Goal: Task Accomplishment & Management: Complete application form

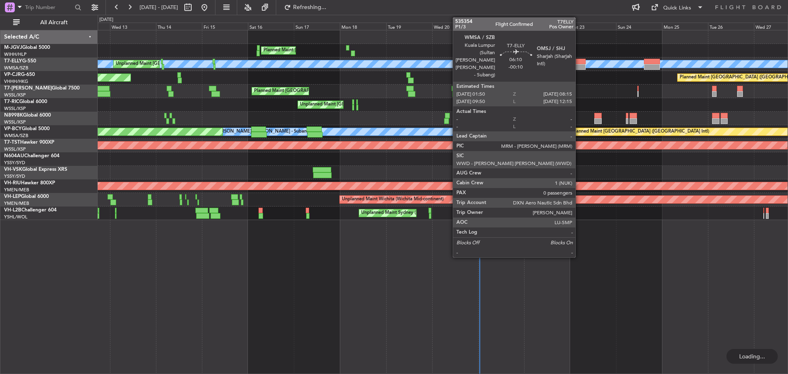
click at [579, 65] on div at bounding box center [580, 67] width 12 height 6
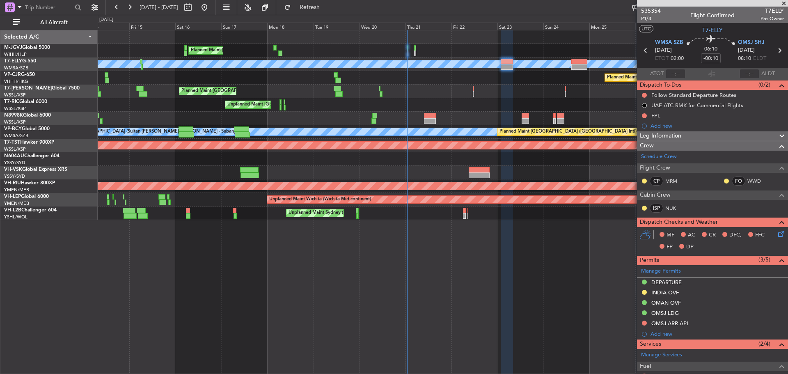
click at [464, 86] on div "Planned Maint [GEOGRAPHIC_DATA] (Seletar) Planned Maint [GEOGRAPHIC_DATA] (Sele…" at bounding box center [443, 125] width 690 height 190
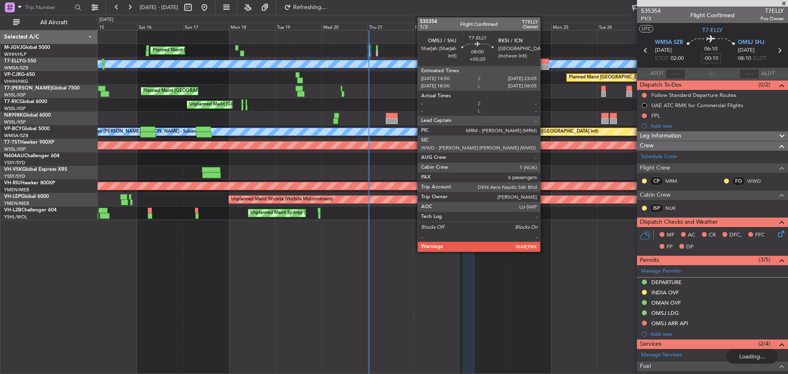
click at [544, 69] on div at bounding box center [541, 67] width 16 height 6
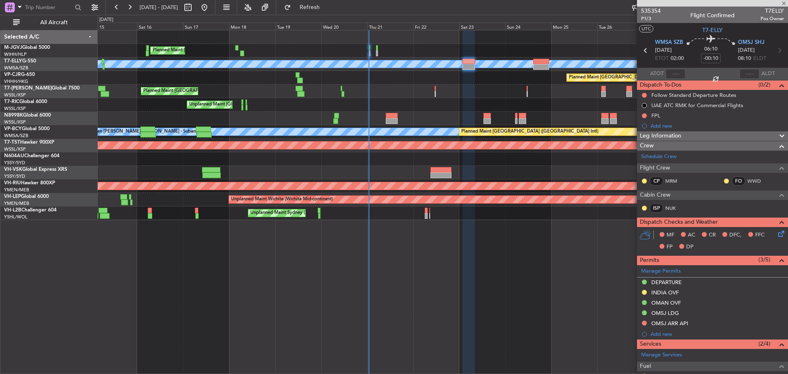
type input "+00:20"
type input "6"
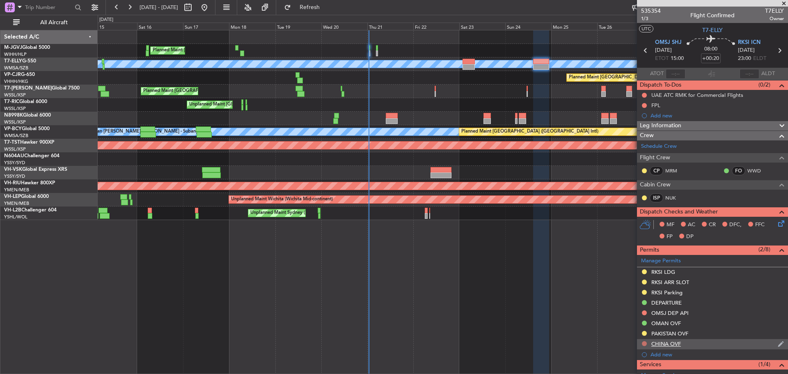
click at [646, 343] on button at bounding box center [644, 343] width 5 height 5
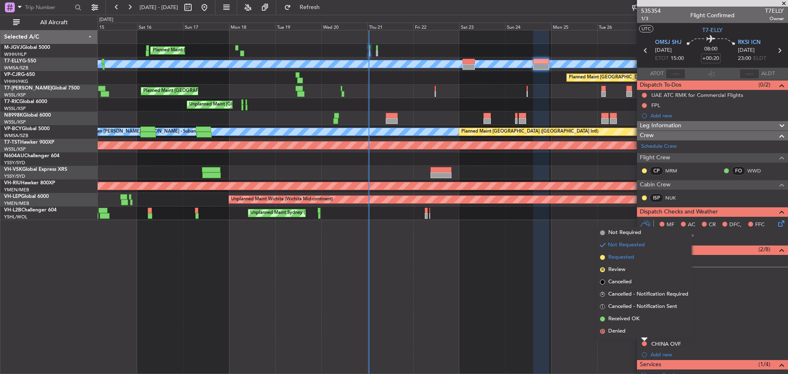
click at [627, 258] on span "Requested" at bounding box center [622, 257] width 26 height 8
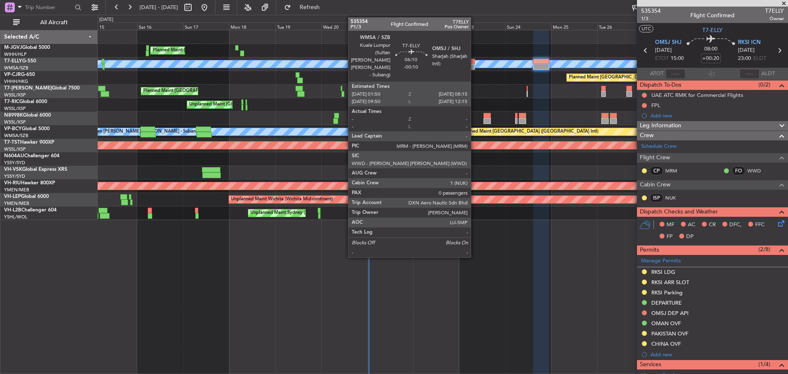
click at [475, 67] on div at bounding box center [469, 67] width 12 height 6
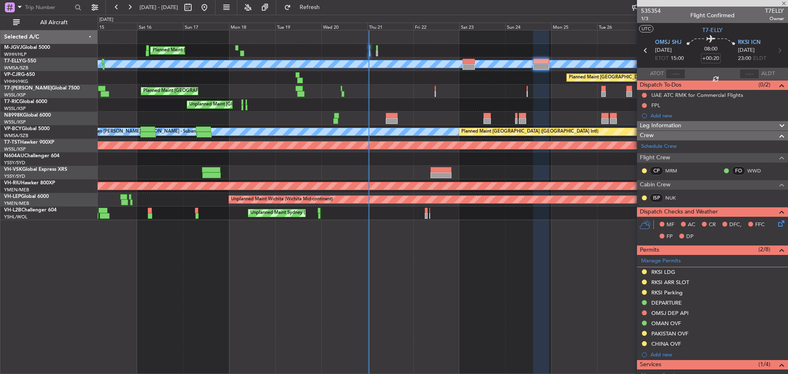
type input "-00:10"
type input "0"
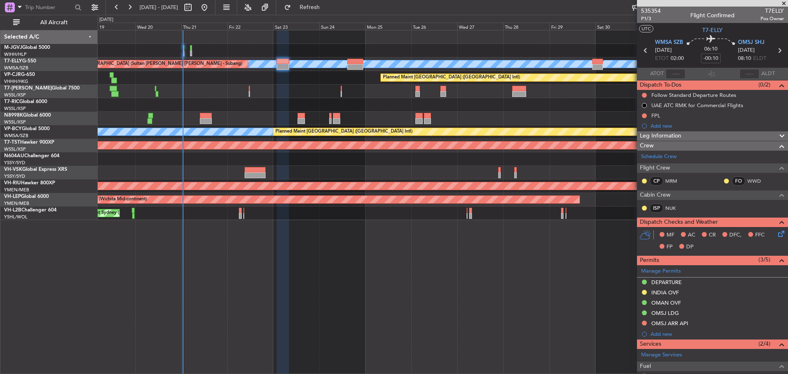
click at [392, 107] on div "Planned Maint [GEOGRAPHIC_DATA] (Seletar) Planned Maint [GEOGRAPHIC_DATA] (Sele…" at bounding box center [443, 125] width 690 height 190
click at [427, 107] on div "Unplanned Maint [GEOGRAPHIC_DATA] (Seletar)" at bounding box center [443, 105] width 690 height 14
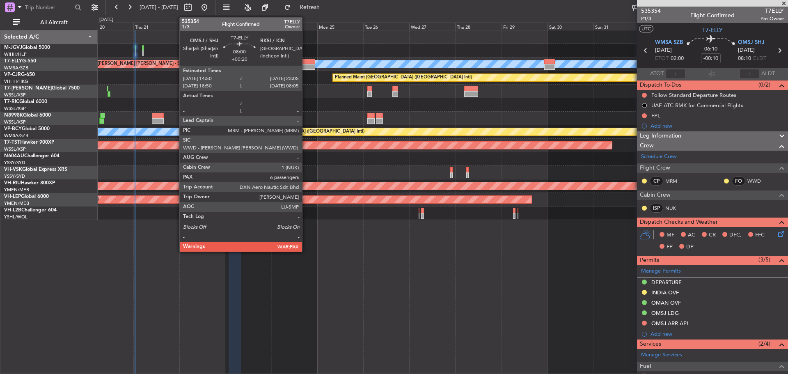
click at [306, 67] on div at bounding box center [307, 67] width 16 height 6
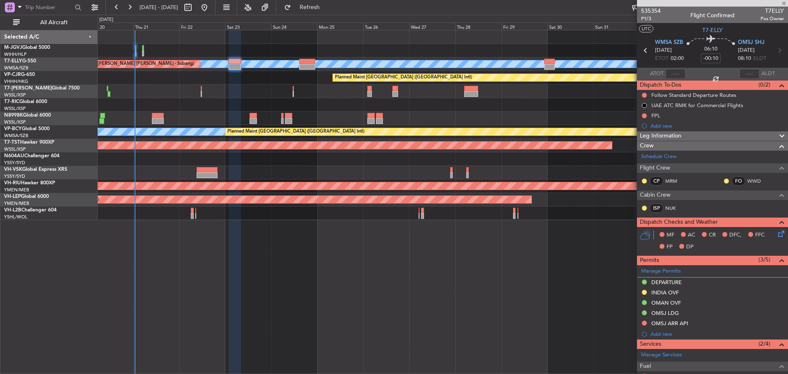
type input "+00:20"
type input "6"
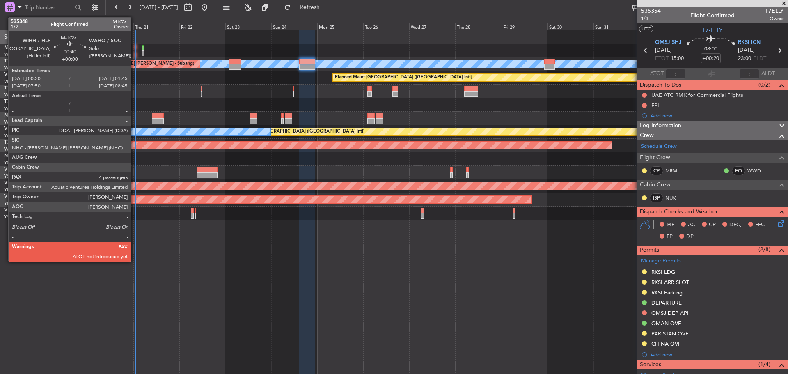
click at [135, 50] on div at bounding box center [136, 48] width 2 height 6
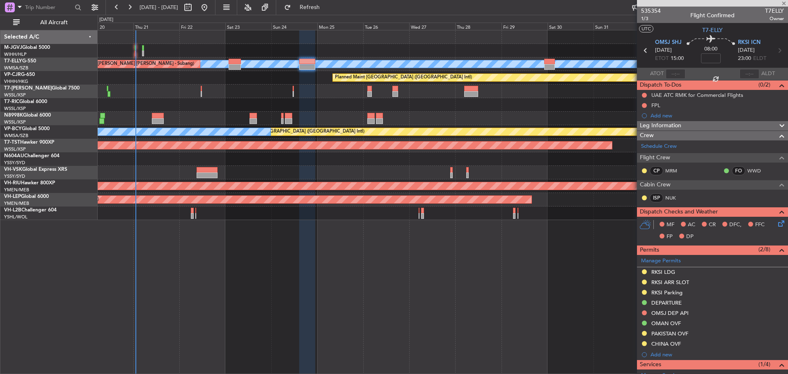
type input "4"
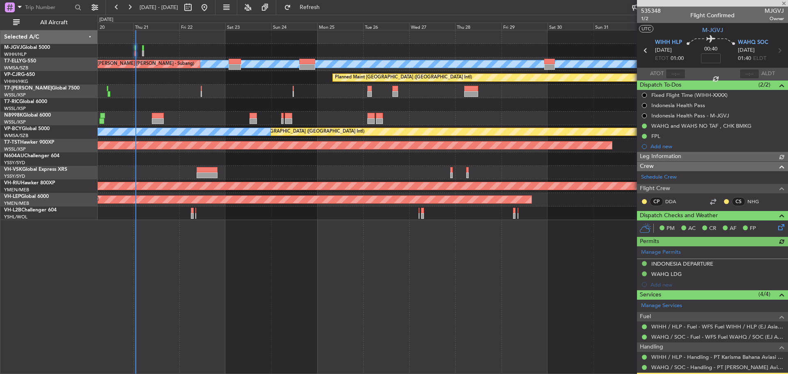
type input "[PERSON_NAME] (EYU)"
type input "F0404"
click at [675, 74] on input "text" at bounding box center [676, 74] width 20 height 10
type input "01:12"
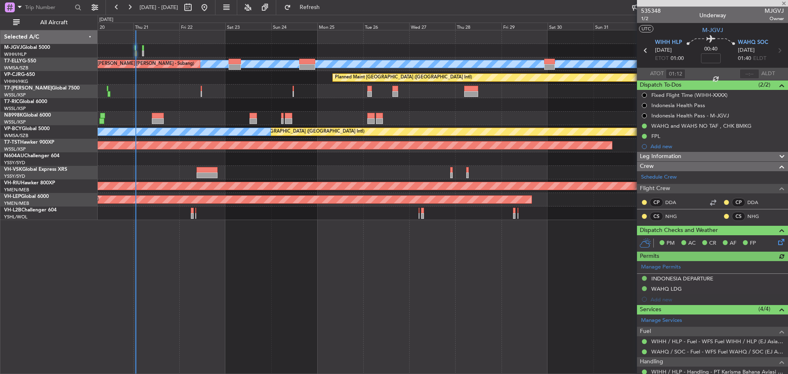
type input "[PERSON_NAME] (EYU)"
type input "F0404"
type input "[PERSON_NAME] (EYU)"
type input "F0404"
type input "[PERSON_NAME] (EYU)"
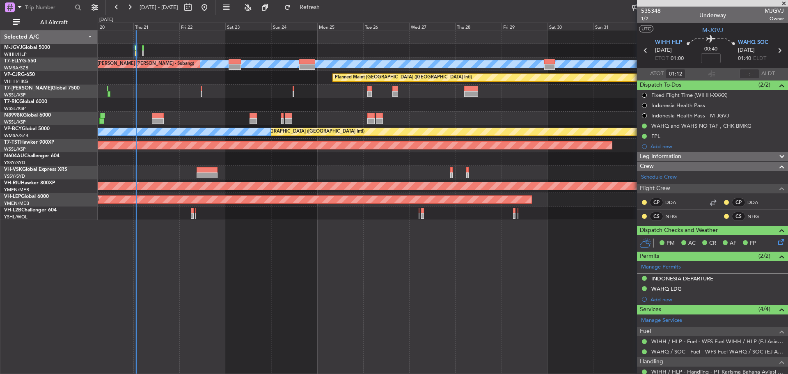
type input "F0404"
type input "[PERSON_NAME] (EYU)"
type input "F0404"
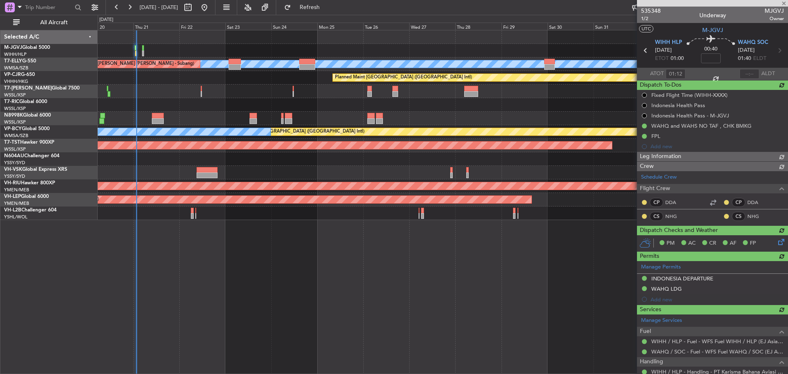
type input "[PERSON_NAME] (EYU)"
type input "F0404"
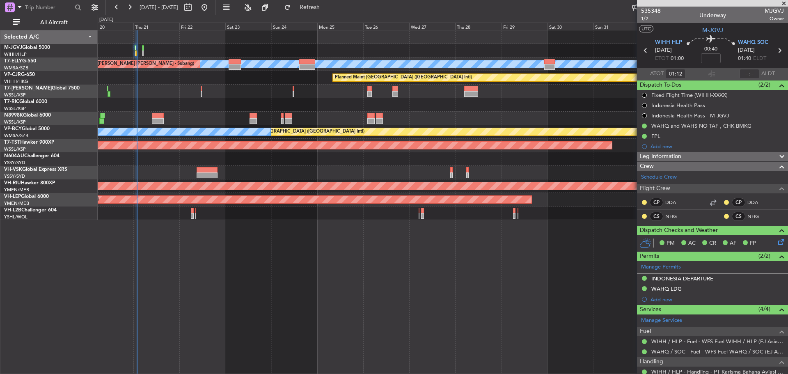
type input "[PERSON_NAME] (EYU)"
type input "F0404"
type input "[PERSON_NAME] (EYU)"
type input "F0404"
type input "[PERSON_NAME] (EYU)"
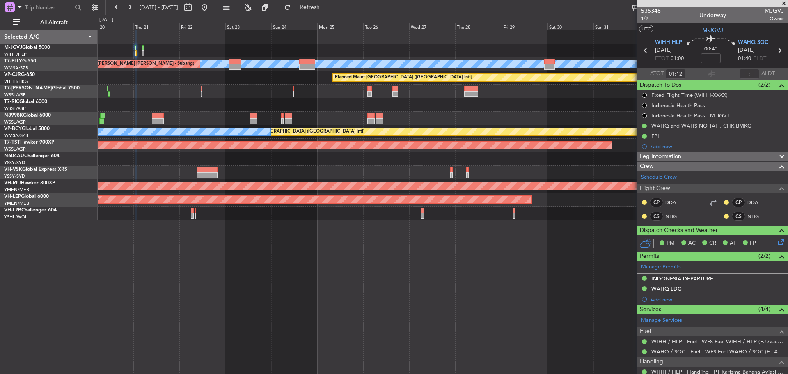
type input "F0404"
type input "[PERSON_NAME] (EYU)"
type input "F0404"
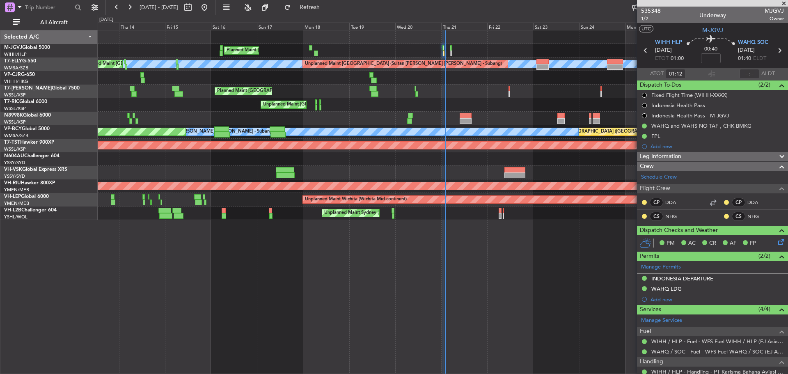
click at [535, 126] on div "Planned Maint [GEOGRAPHIC_DATA] (Seletar) Planned Maint [GEOGRAPHIC_DATA] (Sele…" at bounding box center [443, 125] width 690 height 190
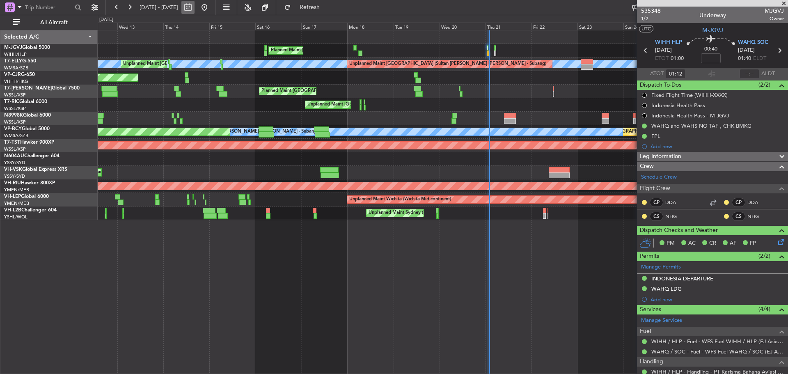
click at [195, 3] on button at bounding box center [187, 7] width 13 height 13
select select "8"
select select "2025"
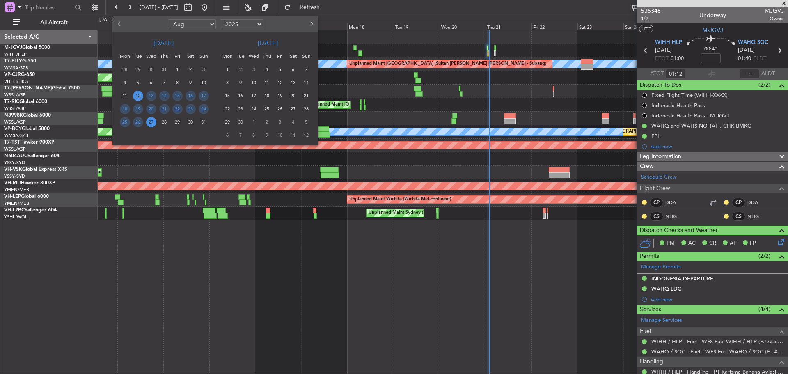
click at [185, 26] on select "Jan Feb Mar Apr May Jun [DATE] Aug Sep Oct Nov Dec" at bounding box center [192, 24] width 48 height 10
select select "3"
click at [168, 19] on select "Jan Feb Mar Apr May Jun [DATE] Aug Sep Oct Nov Dec" at bounding box center [192, 24] width 48 height 10
click at [125, 96] on span "10" at bounding box center [125, 96] width 10 height 10
click at [124, 120] on span "24" at bounding box center [125, 122] width 10 height 10
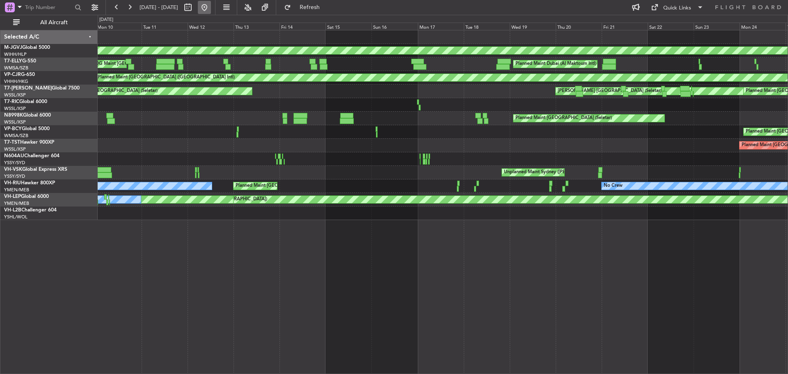
click at [211, 7] on button at bounding box center [204, 7] width 13 height 13
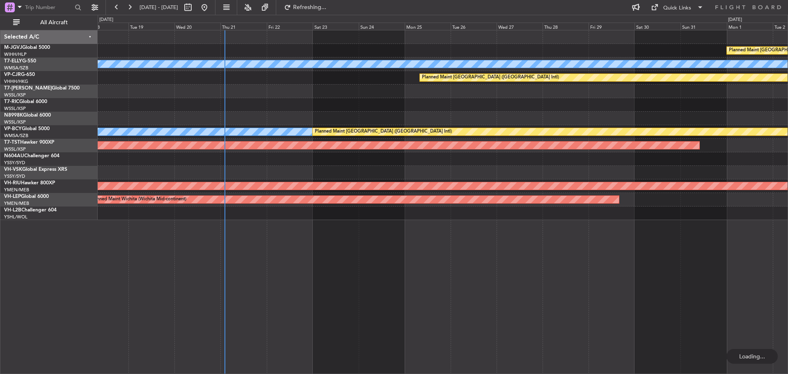
click at [344, 101] on div "Planned Maint [GEOGRAPHIC_DATA] (Seletar) [PERSON_NAME] Planned Maint [GEOGRAPH…" at bounding box center [443, 125] width 690 height 190
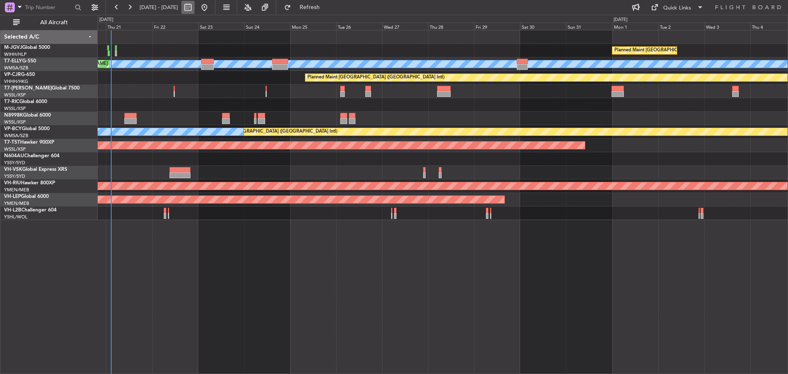
click at [195, 9] on button at bounding box center [187, 7] width 13 height 13
select select "8"
select select "2025"
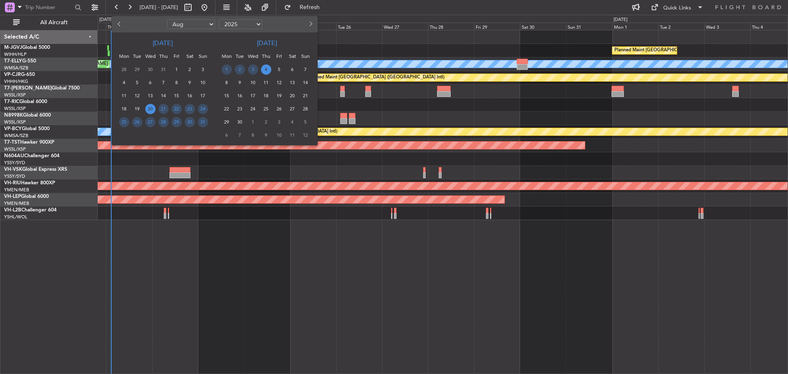
click at [198, 25] on select "Jan Feb Mar Apr May Jun [DATE] Aug Sep Oct Nov Dec" at bounding box center [191, 24] width 48 height 10
select select "4"
click at [167, 19] on select "Jan Feb Mar Apr May Jun [DATE] Aug Sep Oct Nov Dec" at bounding box center [191, 24] width 48 height 10
click at [124, 85] on span "7" at bounding box center [124, 83] width 10 height 10
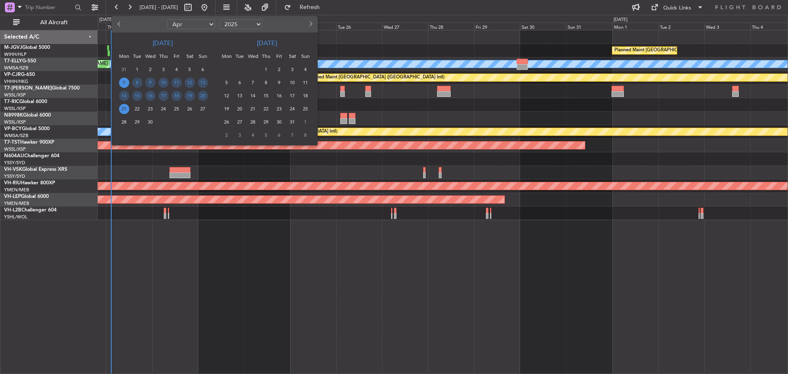
click at [121, 110] on span "21" at bounding box center [124, 109] width 10 height 10
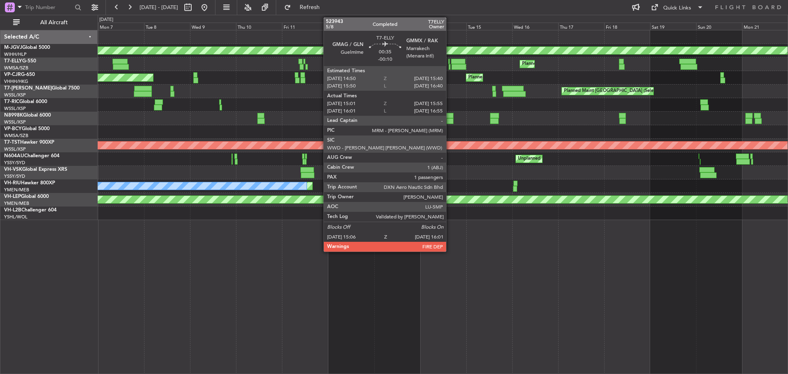
click at [450, 68] on div at bounding box center [450, 67] width 2 height 6
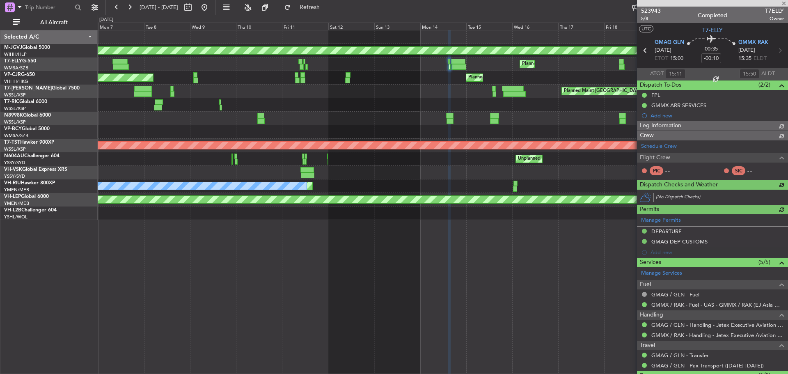
type input "[PERSON_NAME] (BTA)"
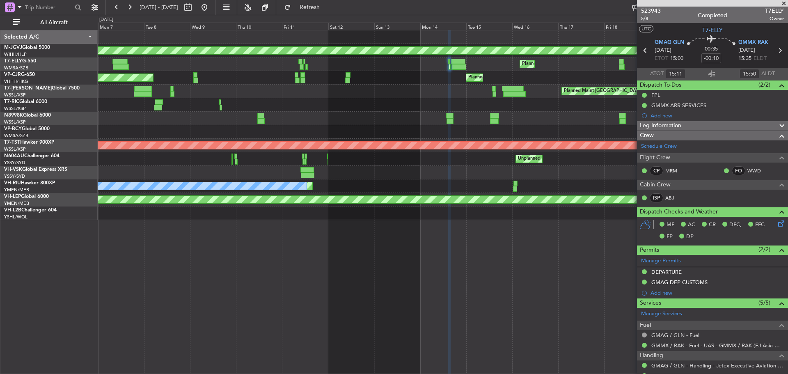
click at [775, 50] on icon at bounding box center [780, 50] width 11 height 11
type input "-00:05"
type input "16:42"
type input "23:52"
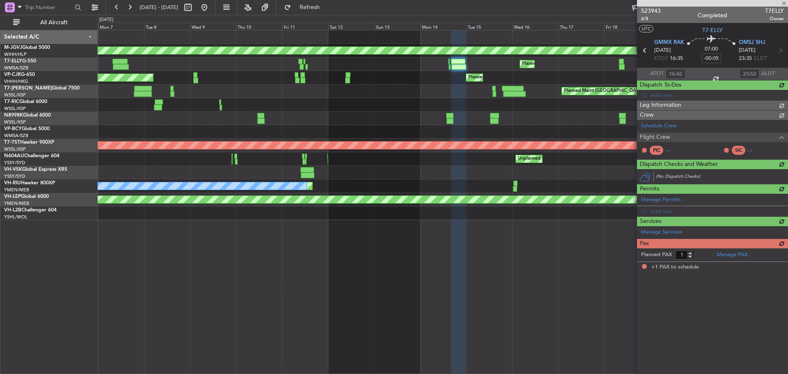
type input "[PERSON_NAME] (BTA)"
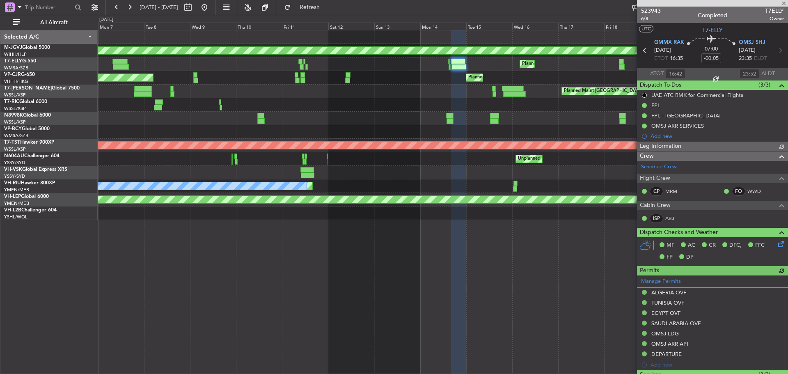
type input "[PERSON_NAME] (BTA)"
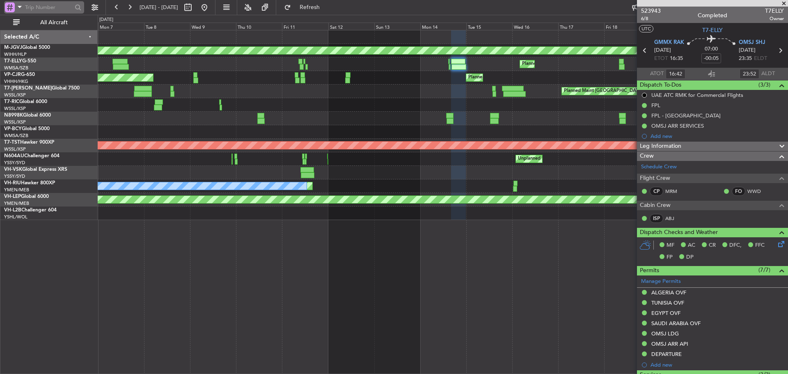
type input "[PERSON_NAME] (BTA)"
